Goal: Task Accomplishment & Management: Use online tool/utility

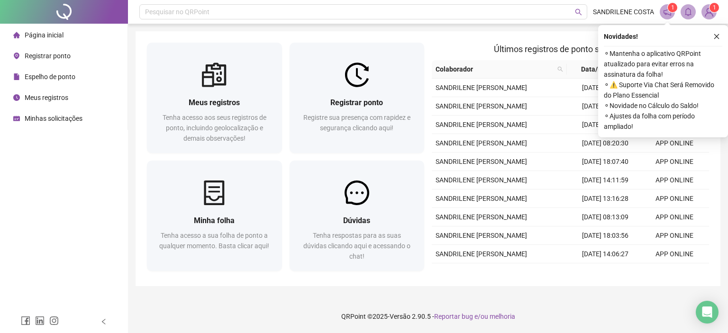
click at [719, 34] on icon "close" at bounding box center [717, 36] width 7 height 7
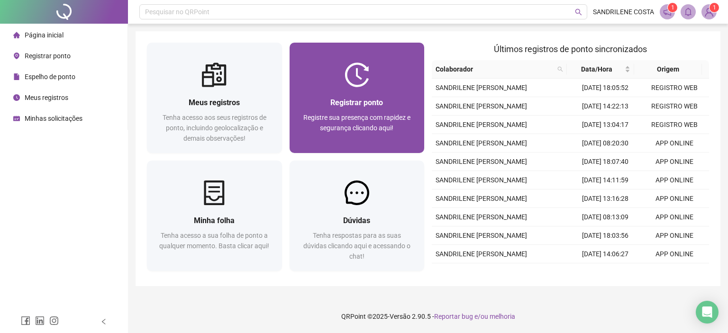
click at [342, 114] on span "Registre sua presença com rapidez e segurança clicando aqui!" at bounding box center [357, 123] width 107 height 18
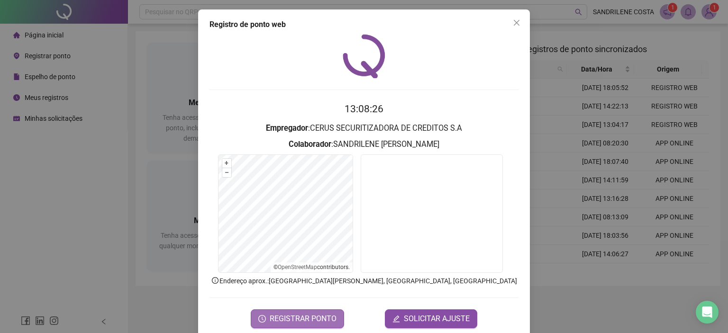
click at [305, 320] on span "REGISTRAR PONTO" at bounding box center [303, 318] width 67 height 11
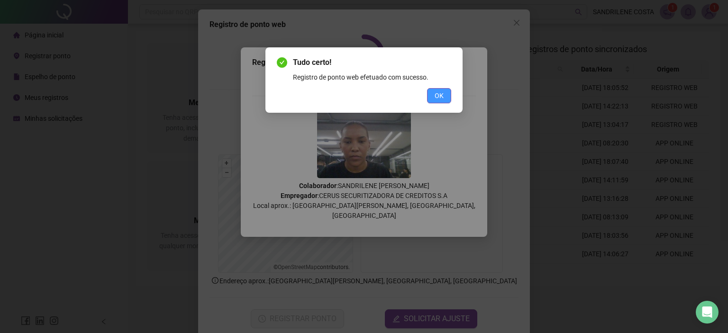
click at [434, 94] on button "OK" at bounding box center [439, 95] width 24 height 15
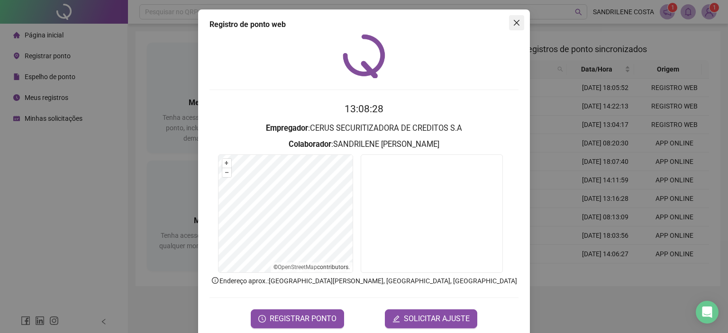
click at [515, 22] on icon "close" at bounding box center [517, 23] width 8 height 8
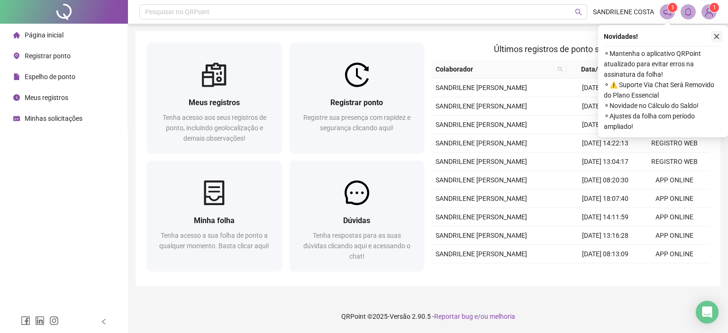
click at [718, 36] on icon "close" at bounding box center [717, 36] width 5 height 5
